Goal: Obtain resource: Download file/media

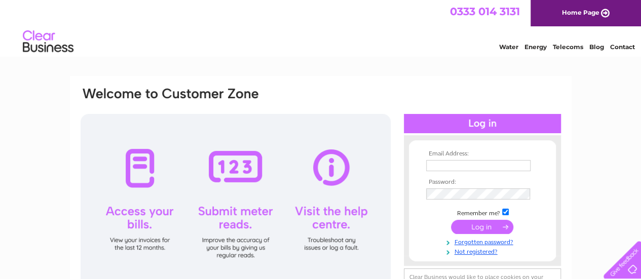
type input "[EMAIL_ADDRESS][DOMAIN_NAME]"
click at [473, 224] on input "submit" at bounding box center [482, 227] width 62 height 14
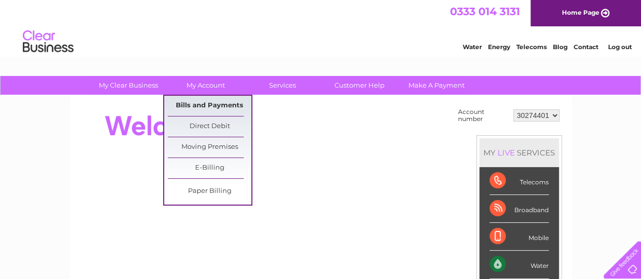
click at [212, 105] on link "Bills and Payments" at bounding box center [210, 106] width 84 height 20
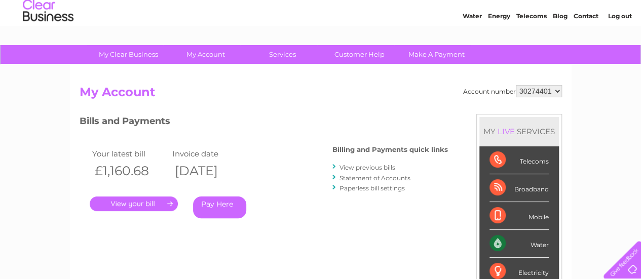
scroll to position [51, 0]
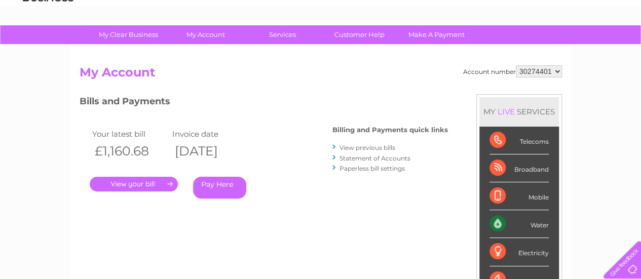
click at [143, 187] on link "." at bounding box center [134, 184] width 88 height 15
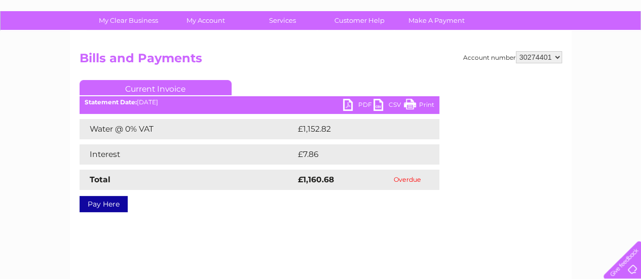
scroll to position [51, 0]
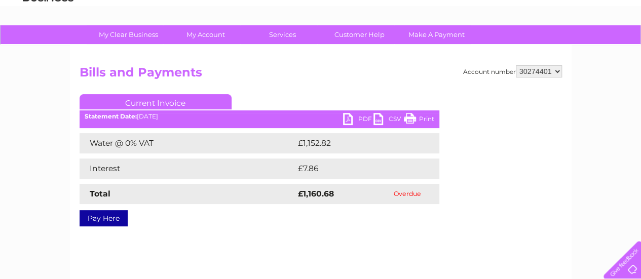
click at [362, 118] on link "PDF" at bounding box center [358, 120] width 30 height 15
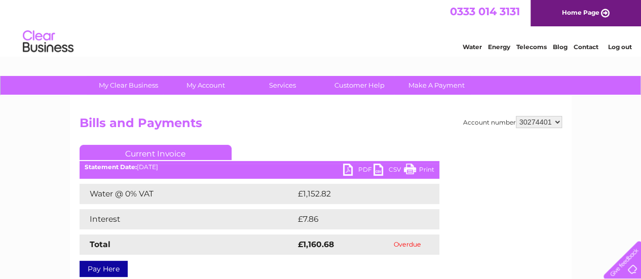
click at [625, 48] on link "Log out" at bounding box center [620, 47] width 24 height 8
